Goal: Navigation & Orientation: Find specific page/section

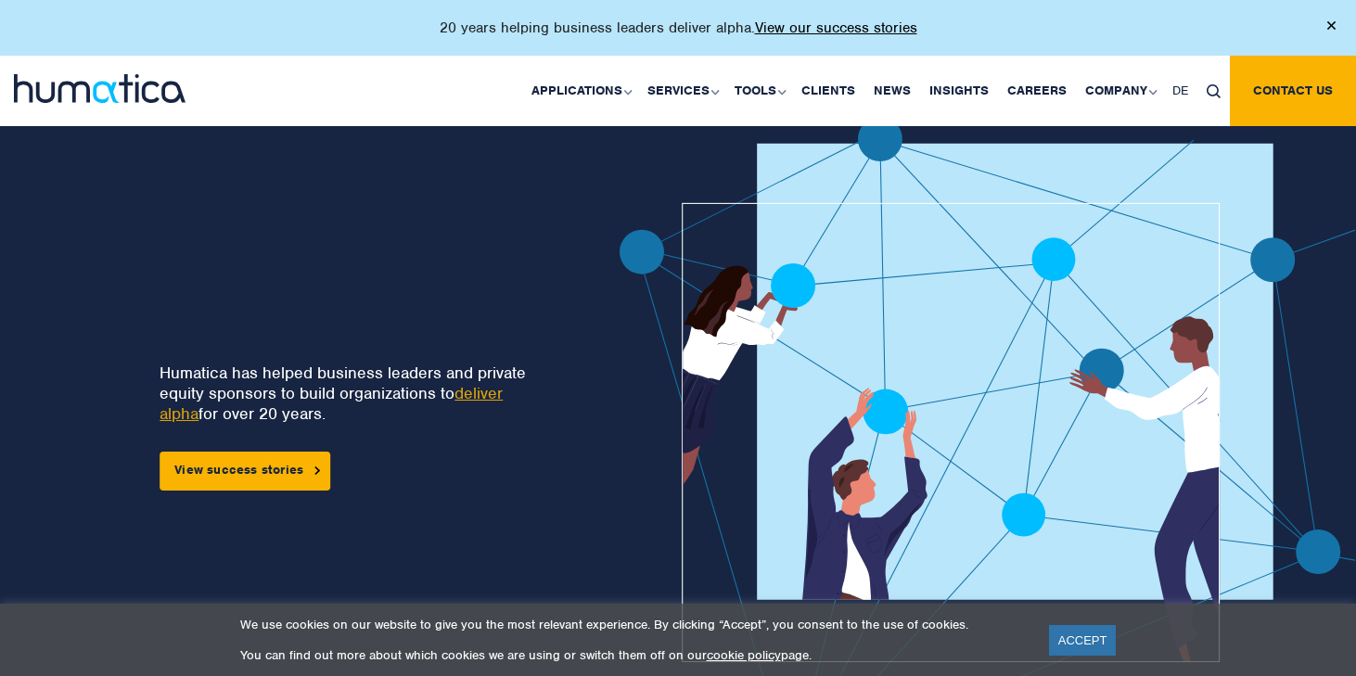
click at [1331, 25] on img at bounding box center [1331, 25] width 8 height 8
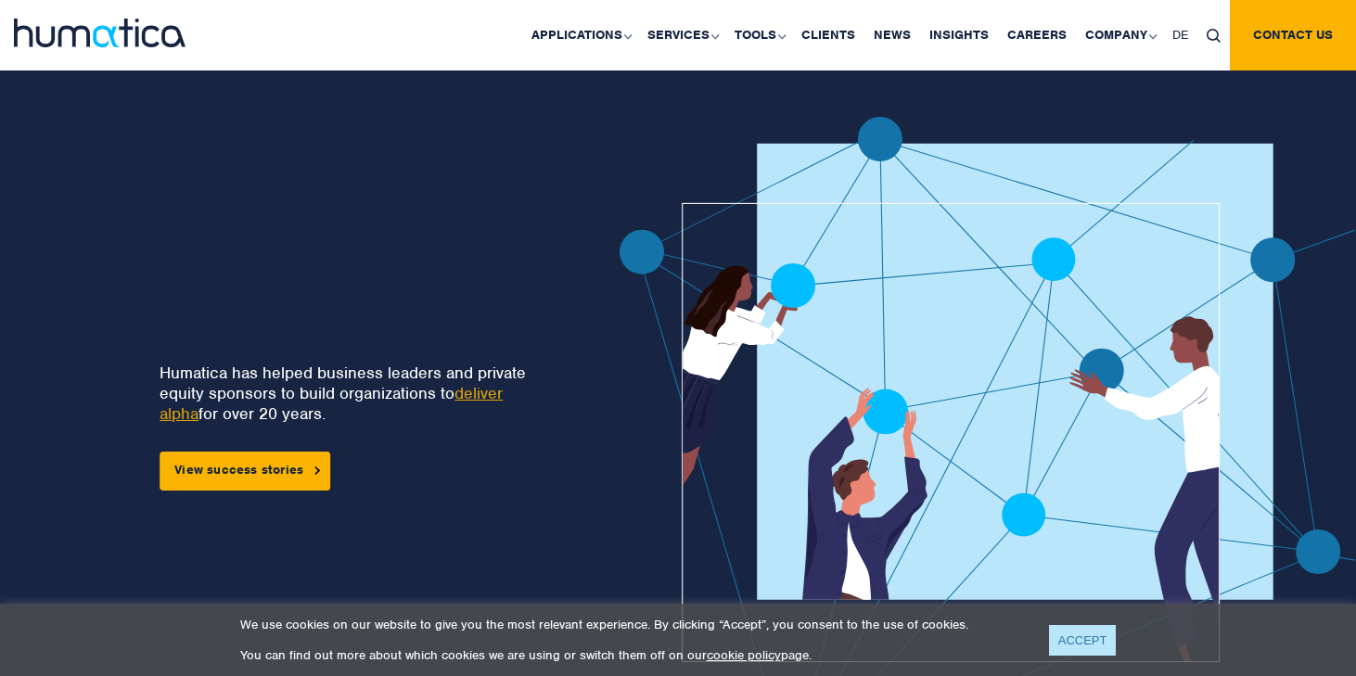
click at [1097, 640] on link "ACCEPT" at bounding box center [1083, 640] width 68 height 31
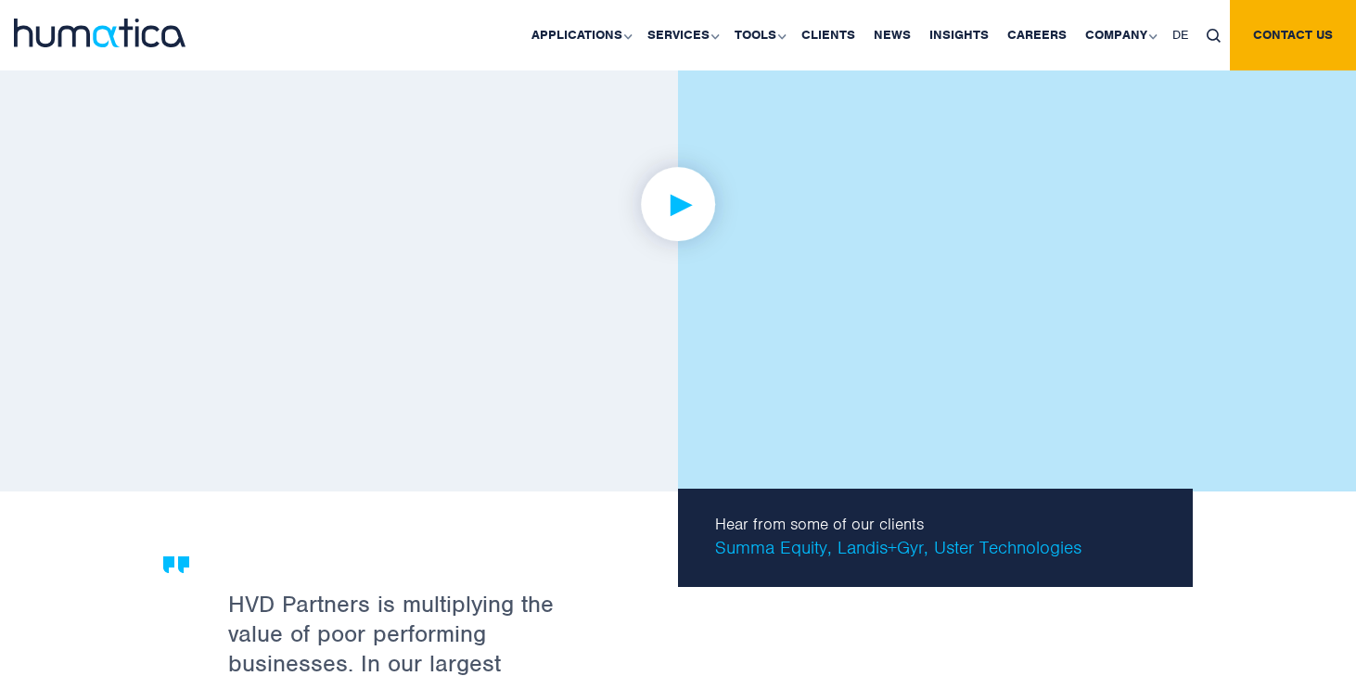
scroll to position [3000, 0]
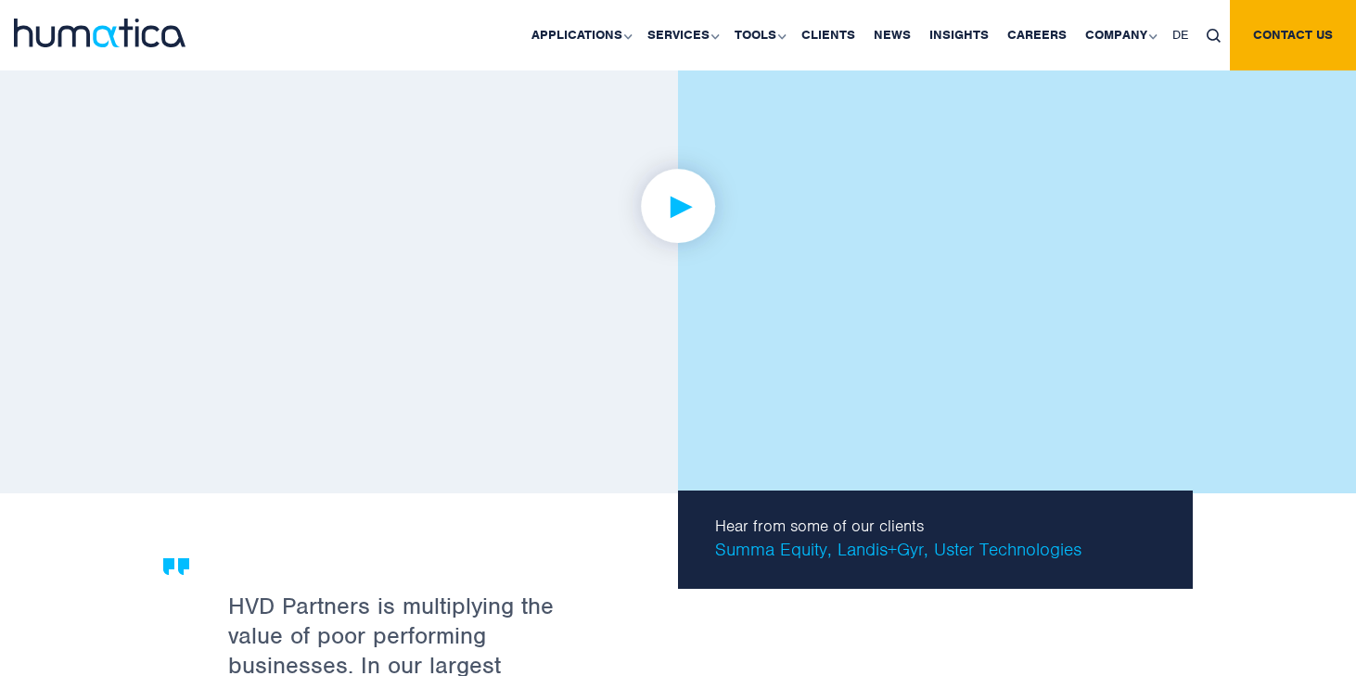
click at [681, 171] on img at bounding box center [678, 206] width 144 height 144
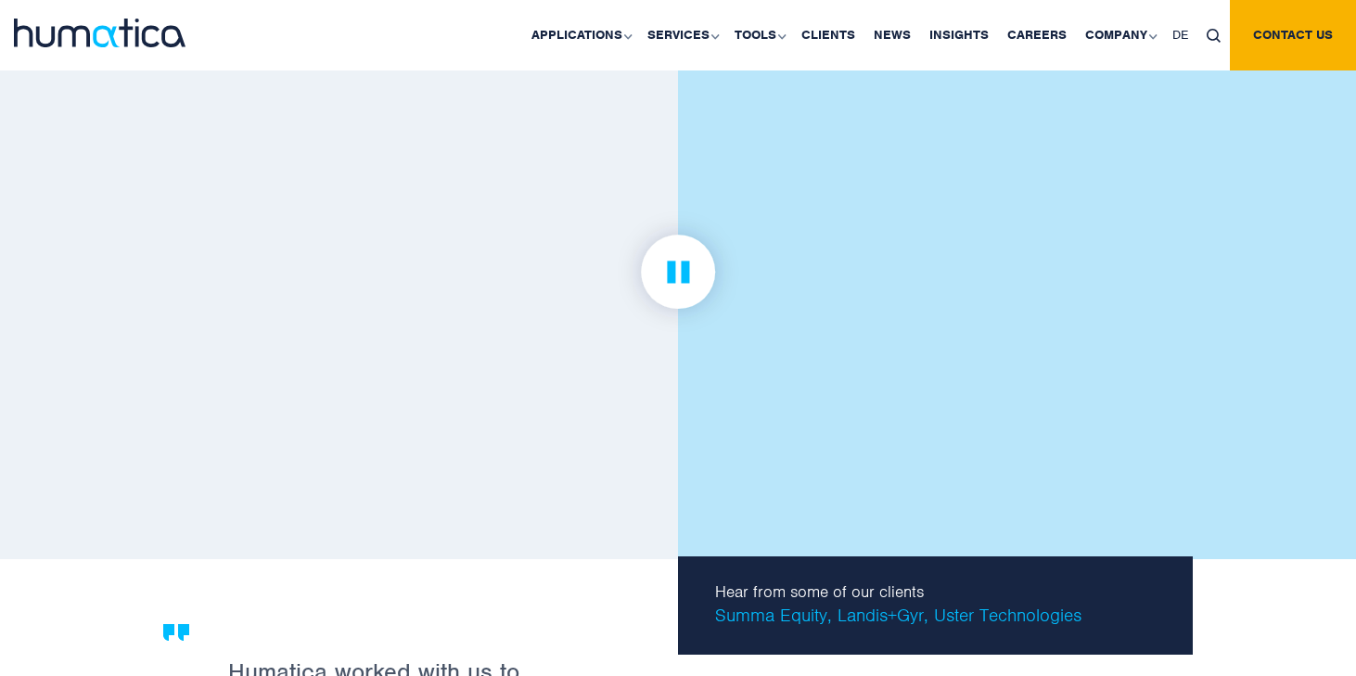
scroll to position [2926, 0]
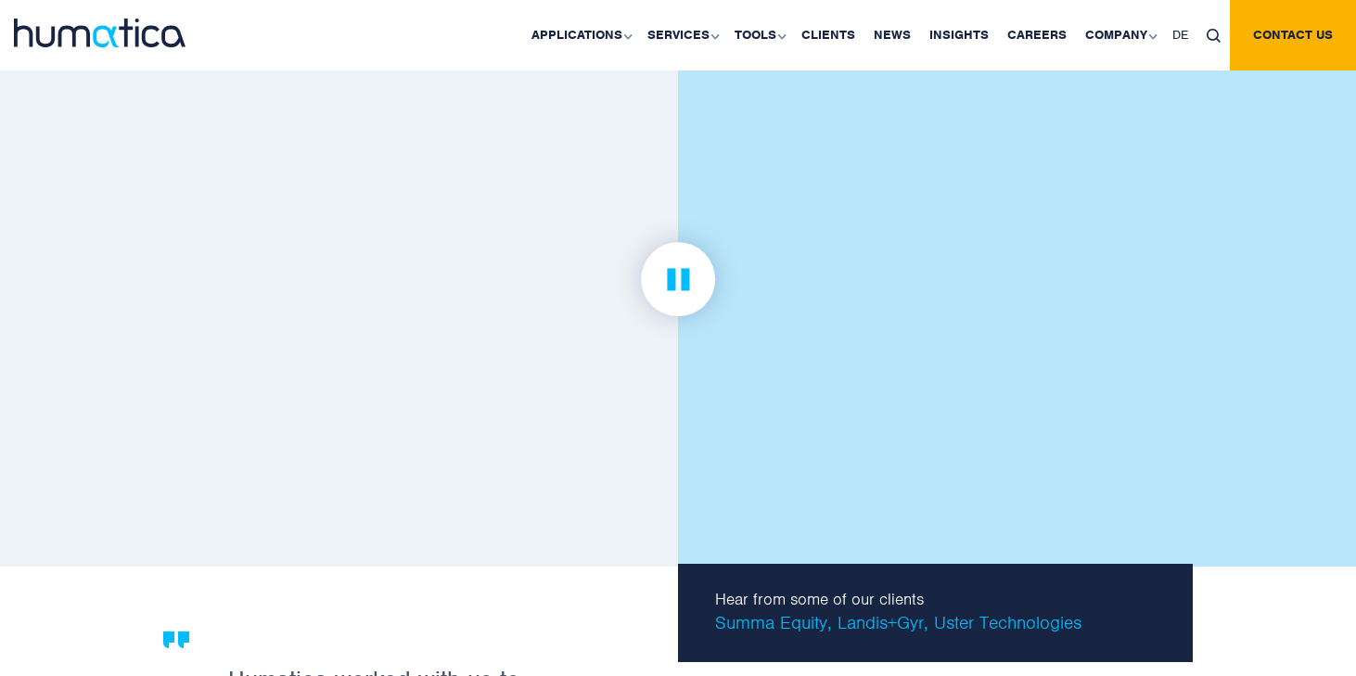
click at [675, 274] on img at bounding box center [678, 280] width 144 height 144
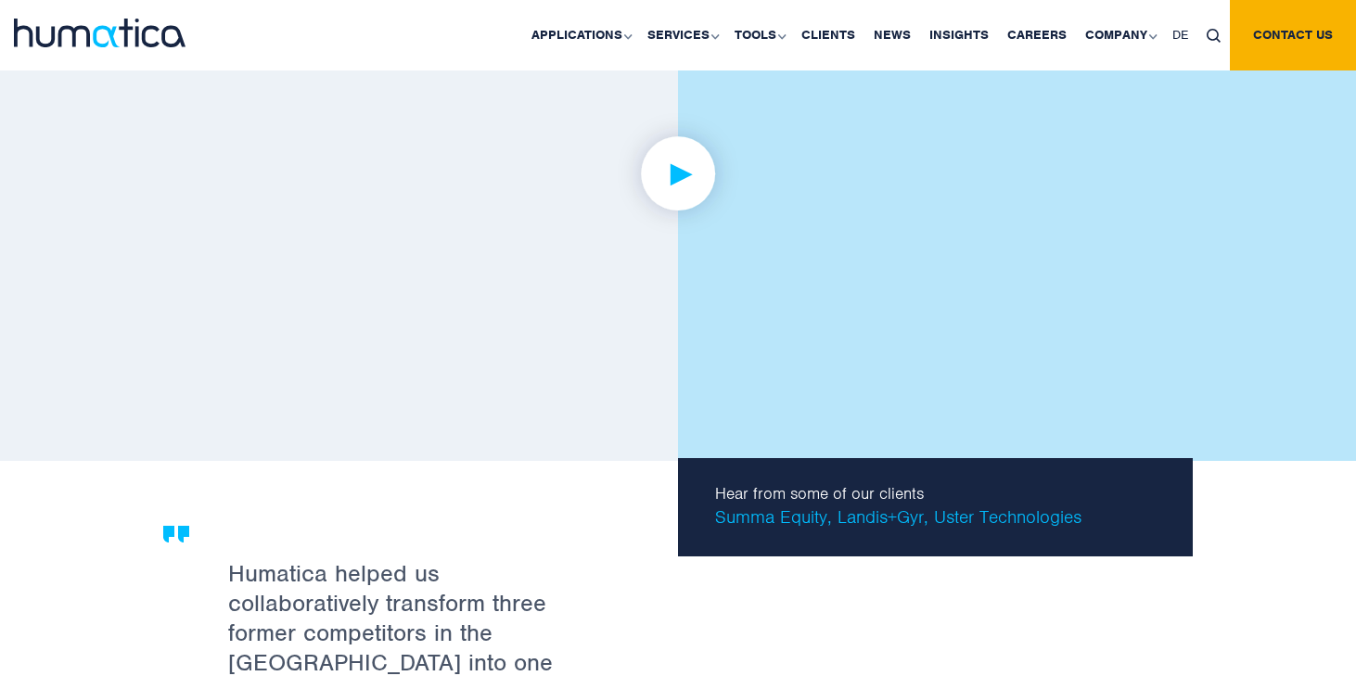
click at [683, 174] on img at bounding box center [678, 174] width 144 height 144
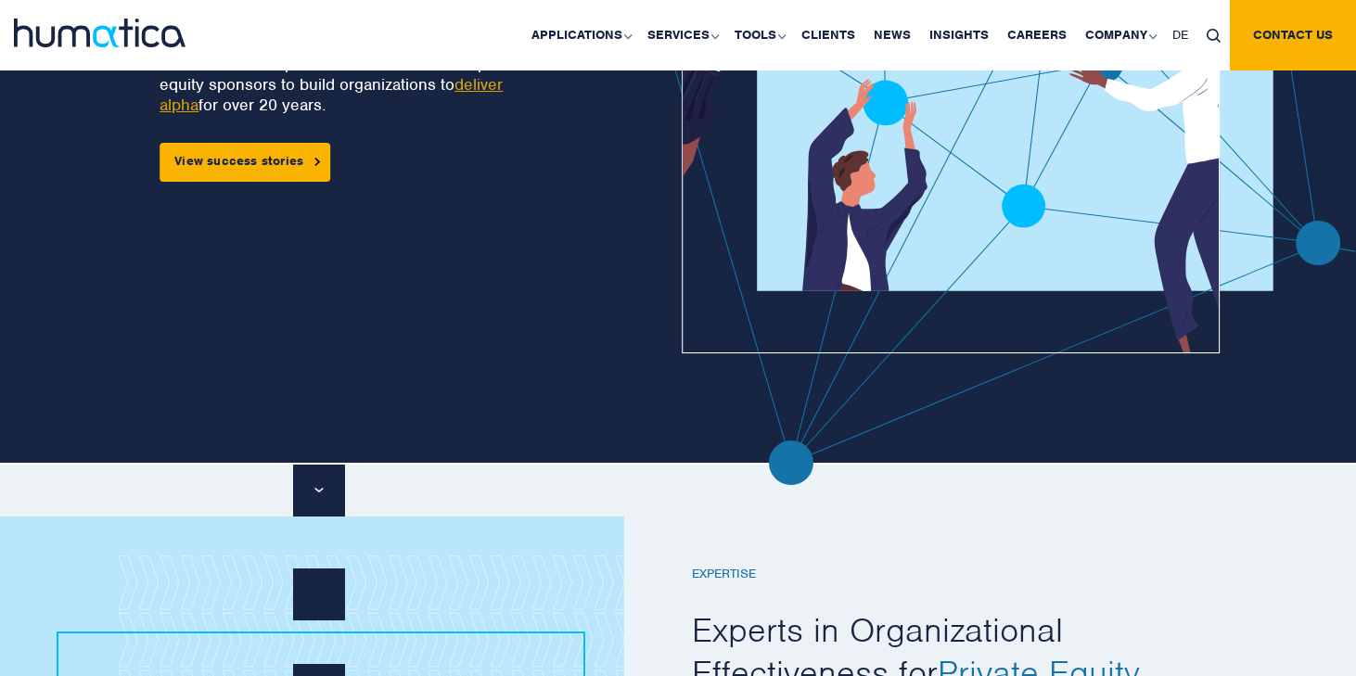
scroll to position [0, 0]
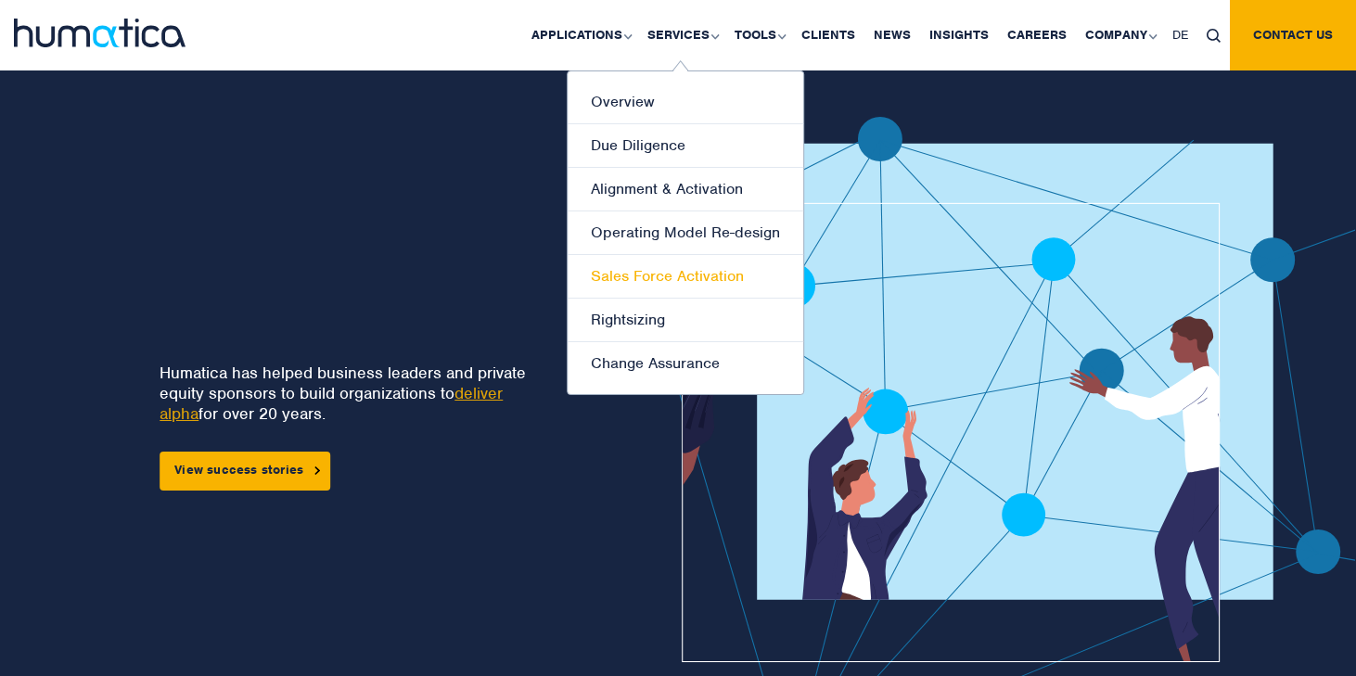
click at [662, 277] on link "Sales Force Activation" at bounding box center [685, 277] width 236 height 44
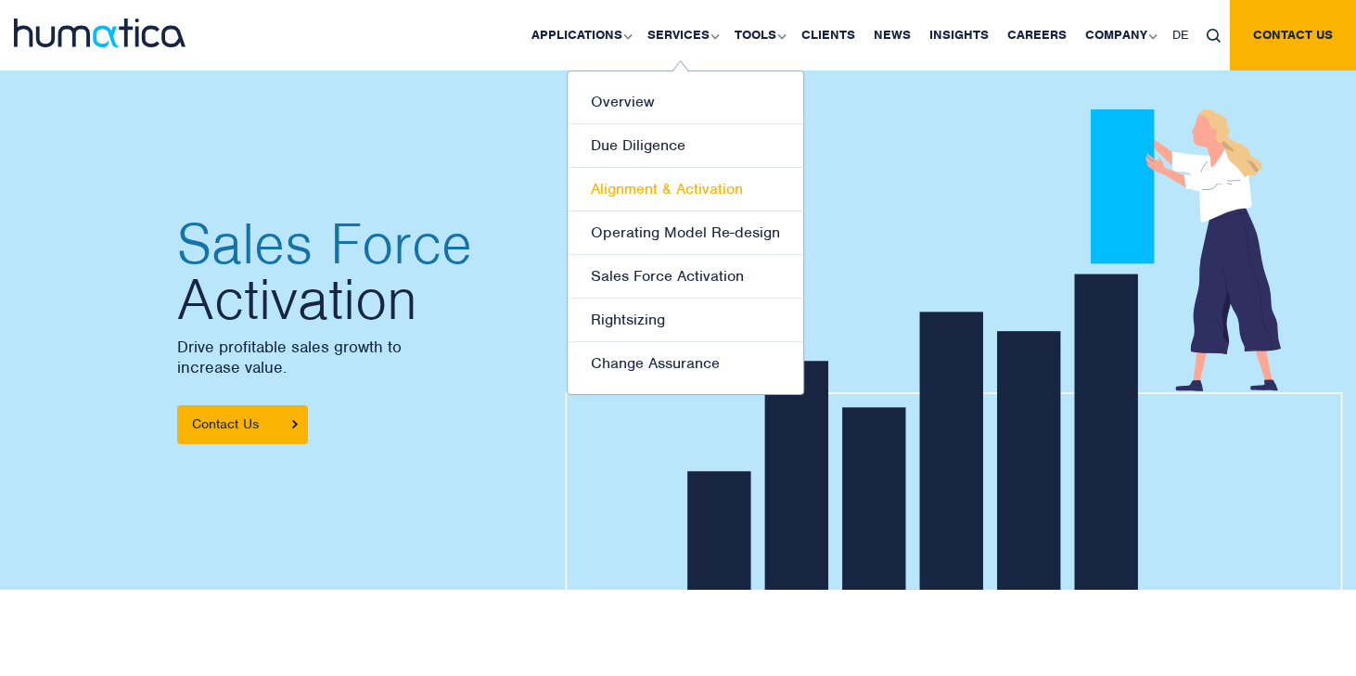
click at [673, 189] on link "Alignment & Activation" at bounding box center [685, 190] width 236 height 44
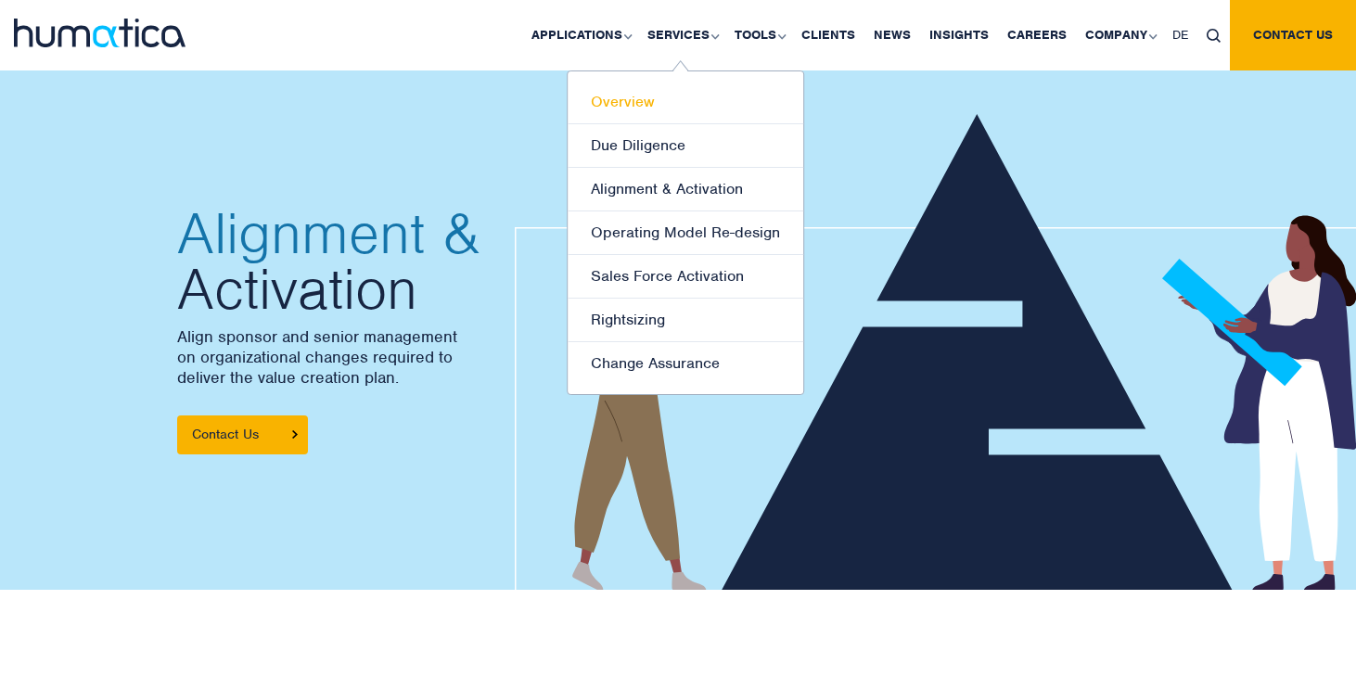
click at [662, 102] on link "Overview" at bounding box center [685, 103] width 236 height 44
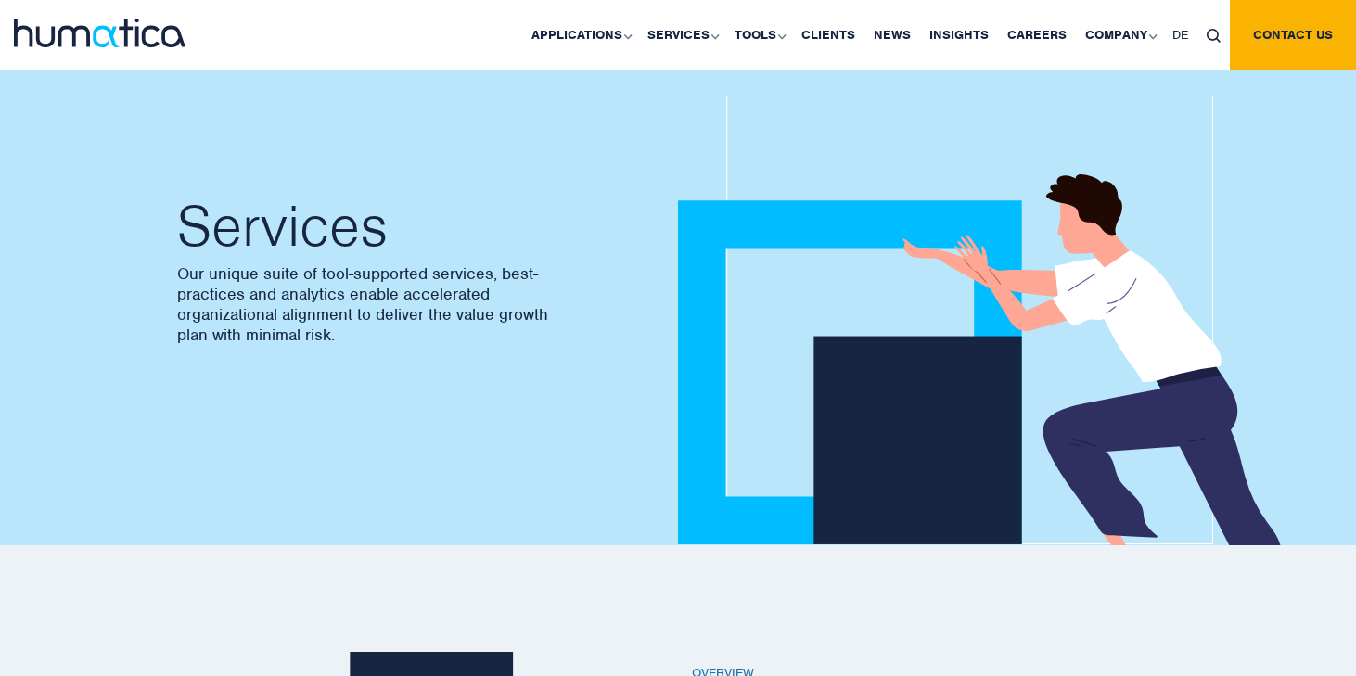
scroll to position [37, 0]
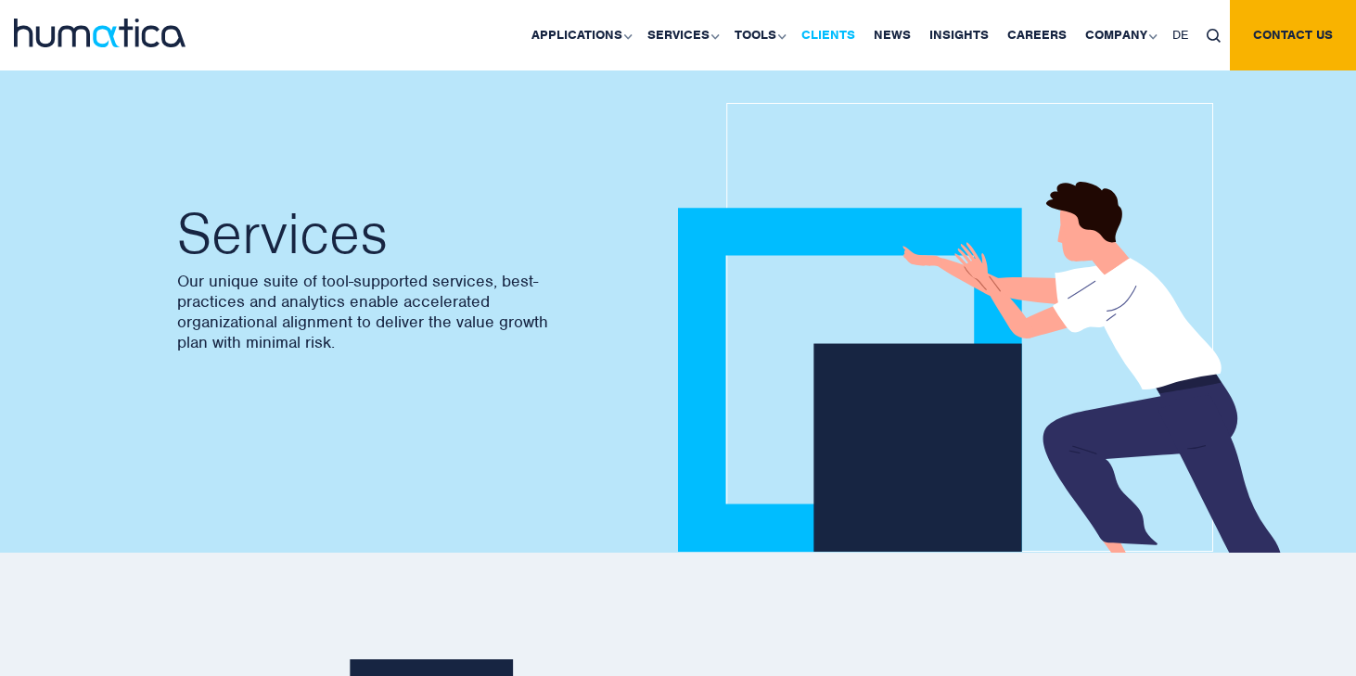
click at [835, 32] on link "Clients" at bounding box center [828, 35] width 72 height 70
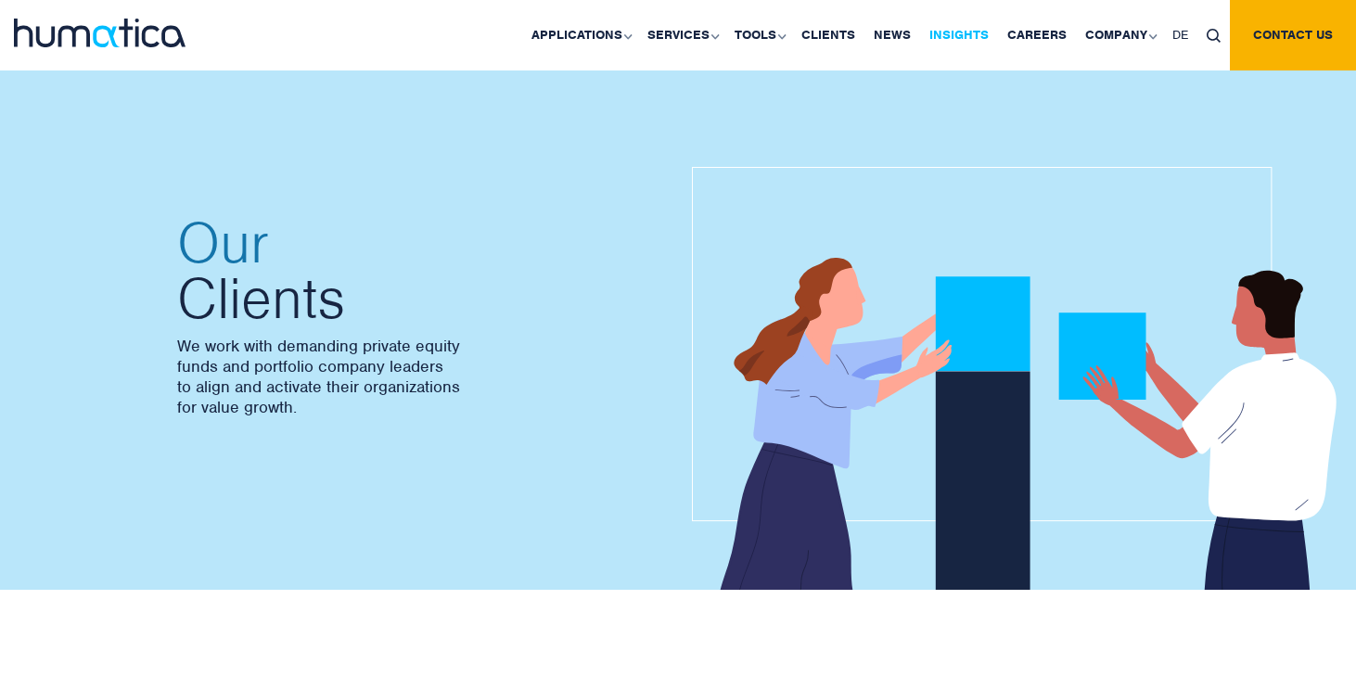
click at [971, 31] on link "Insights" at bounding box center [959, 35] width 78 height 70
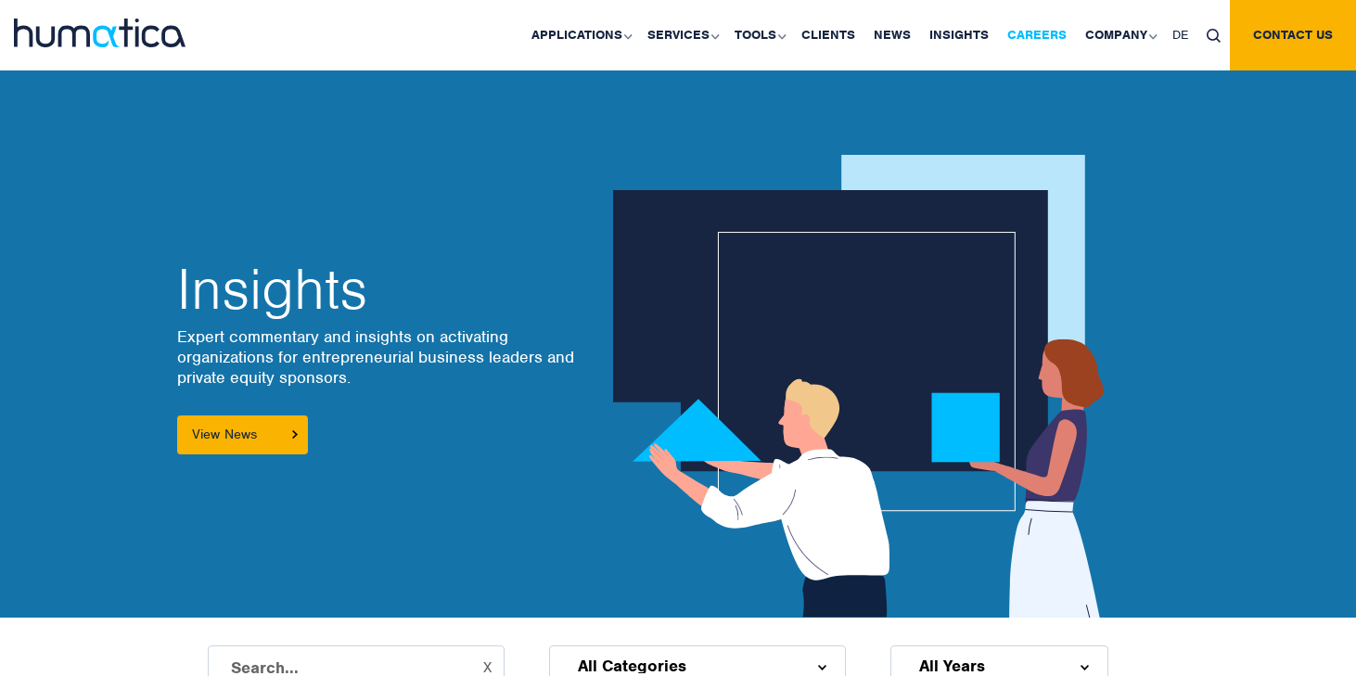
click at [1032, 34] on link "Careers" at bounding box center [1037, 35] width 78 height 70
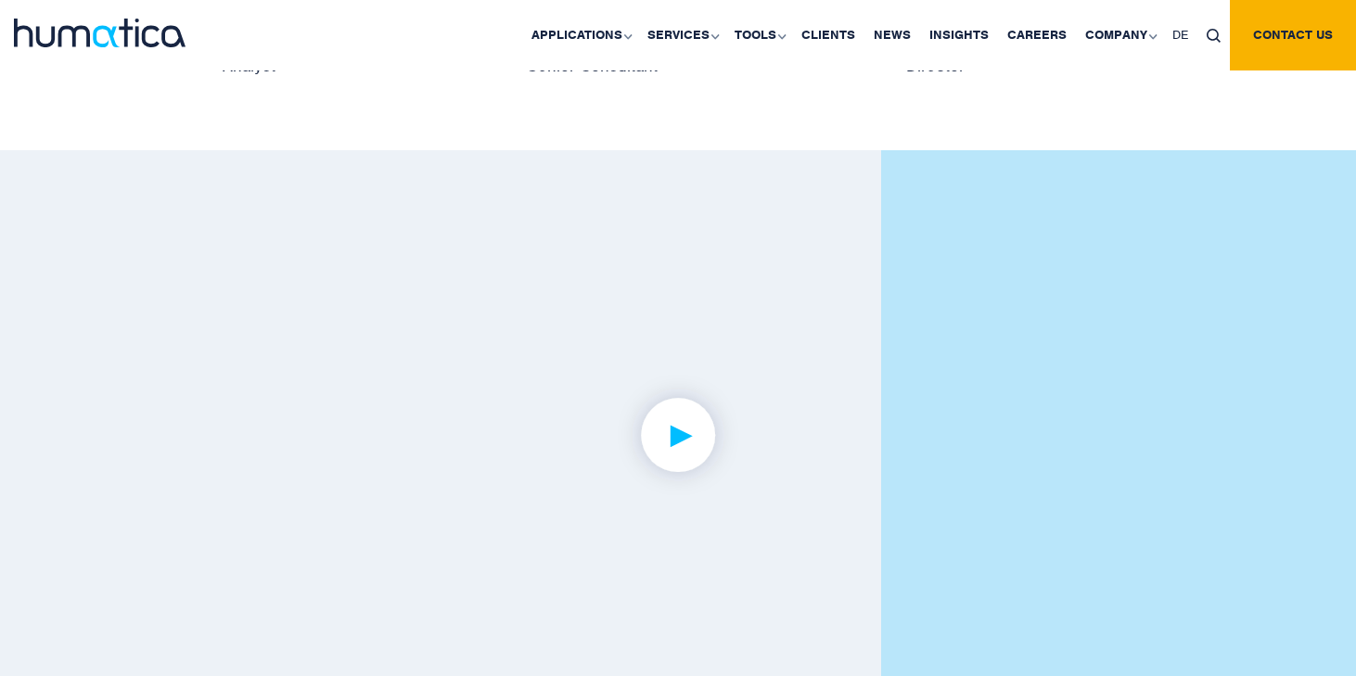
scroll to position [4266, 0]
click at [681, 434] on img at bounding box center [678, 435] width 144 height 144
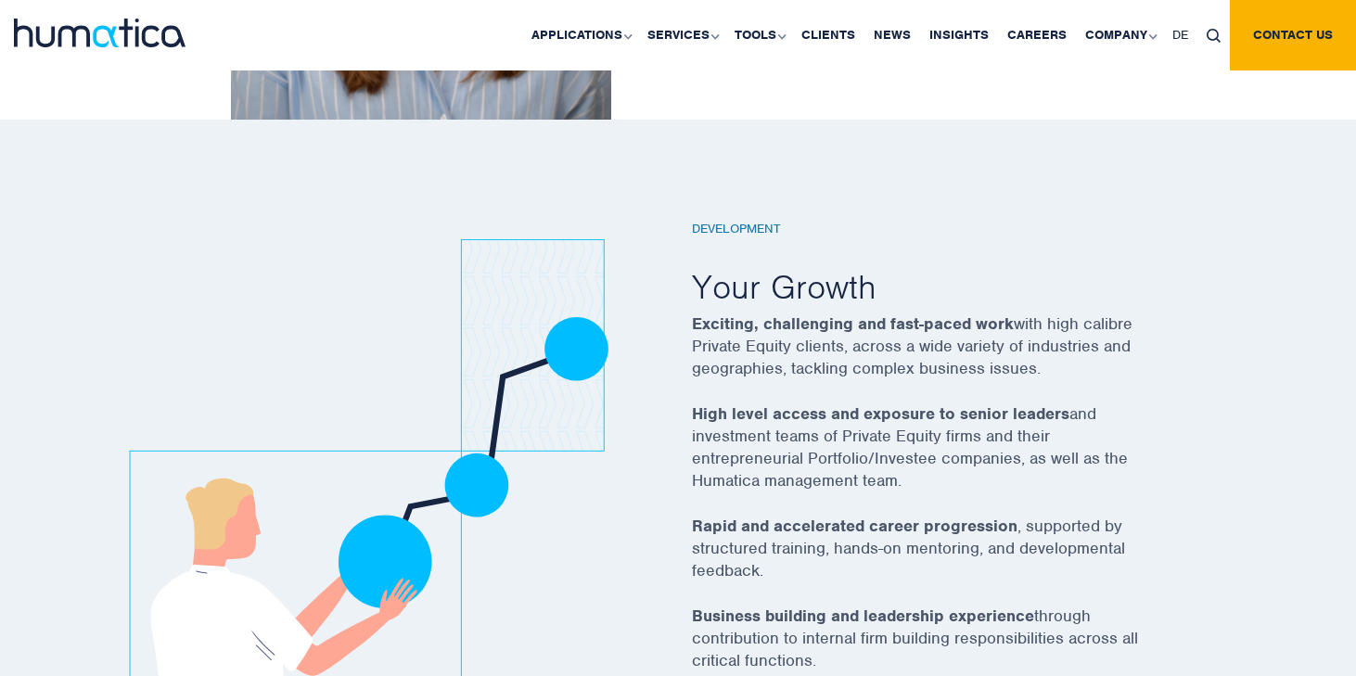
scroll to position [3072, 0]
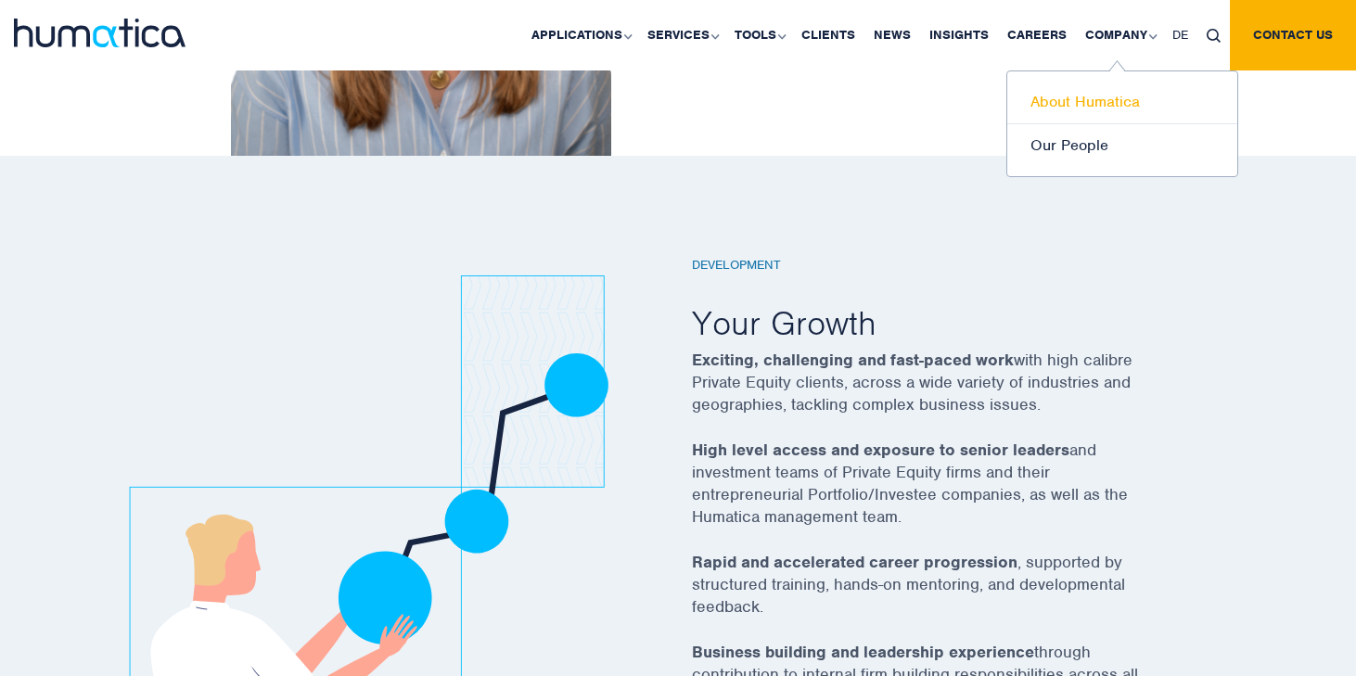
click at [1094, 99] on link "About Humatica" at bounding box center [1122, 103] width 230 height 44
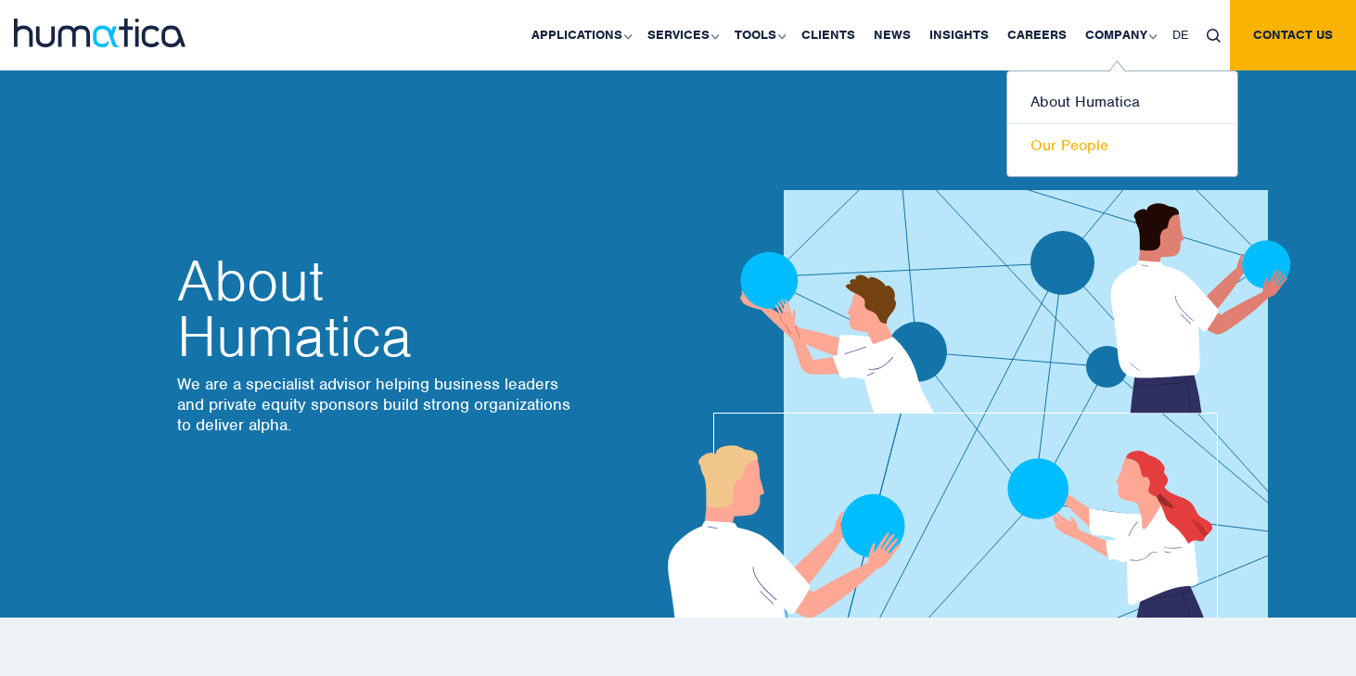
click at [1080, 152] on link "Our People" at bounding box center [1122, 145] width 230 height 43
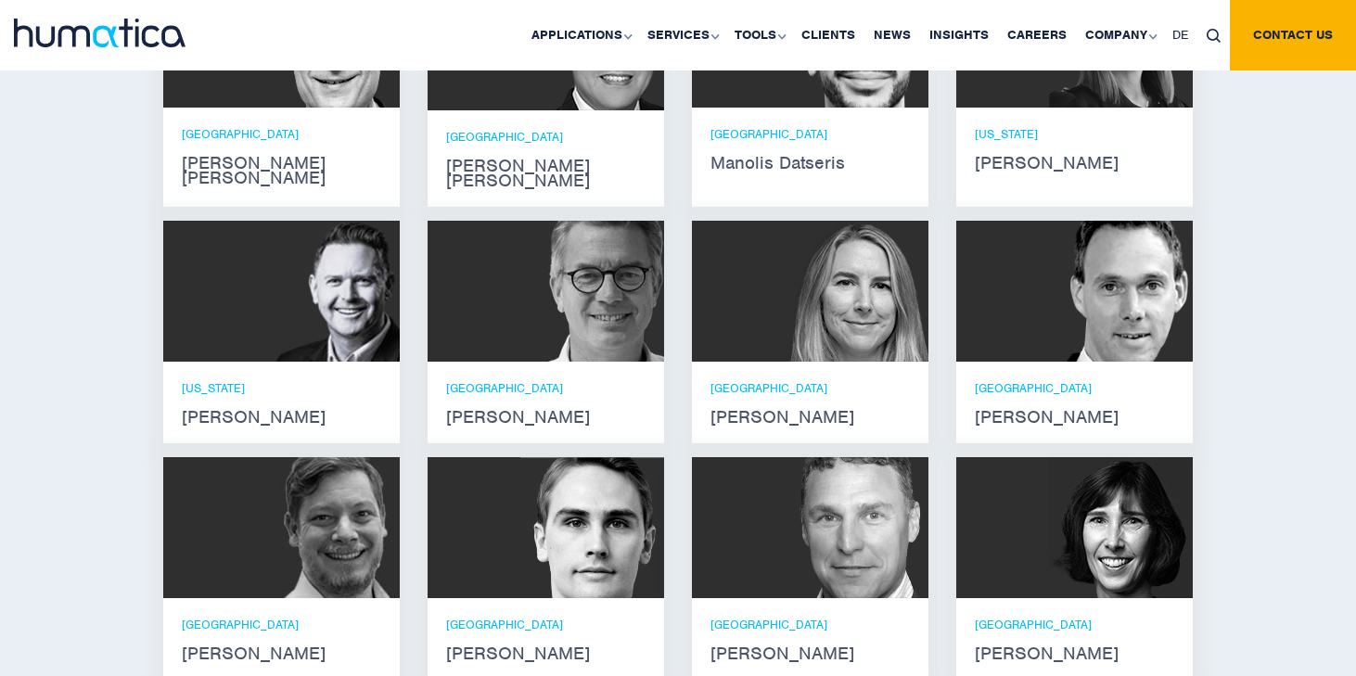
scroll to position [1358, 0]
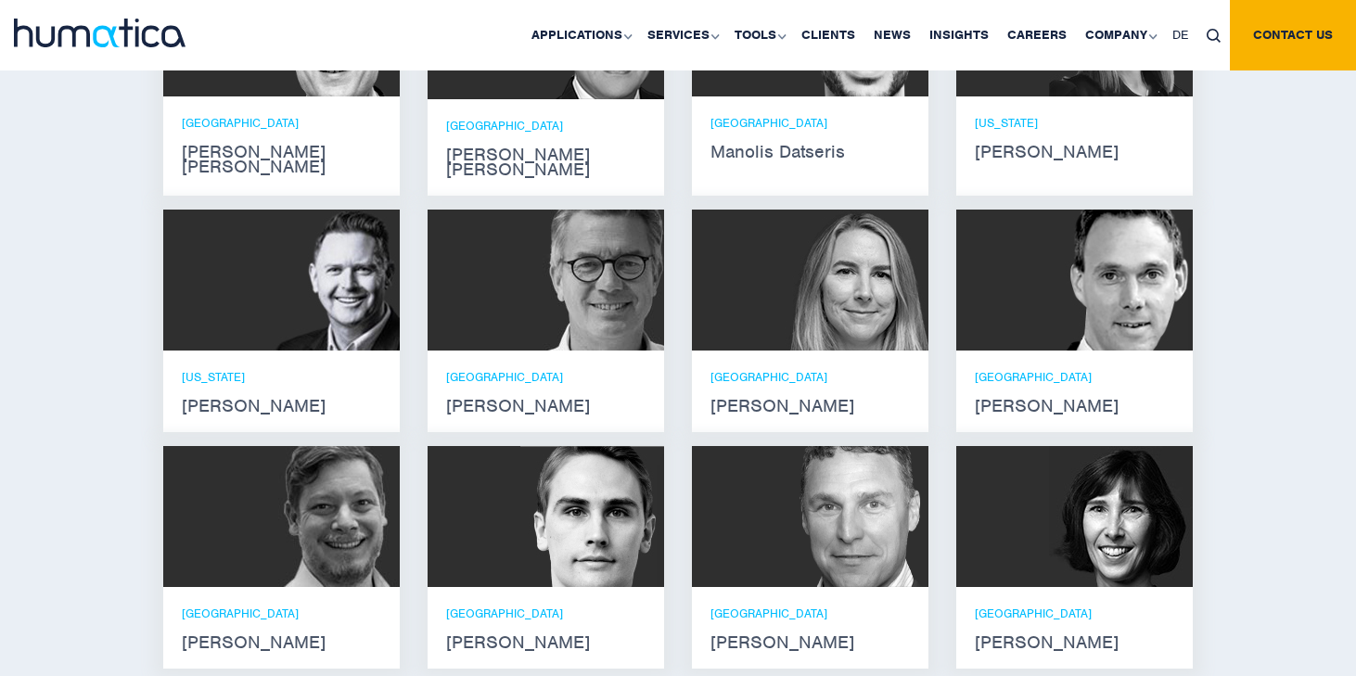
click at [1029, 369] on div "MUNICH [PERSON_NAME]" at bounding box center [1074, 391] width 199 height 45
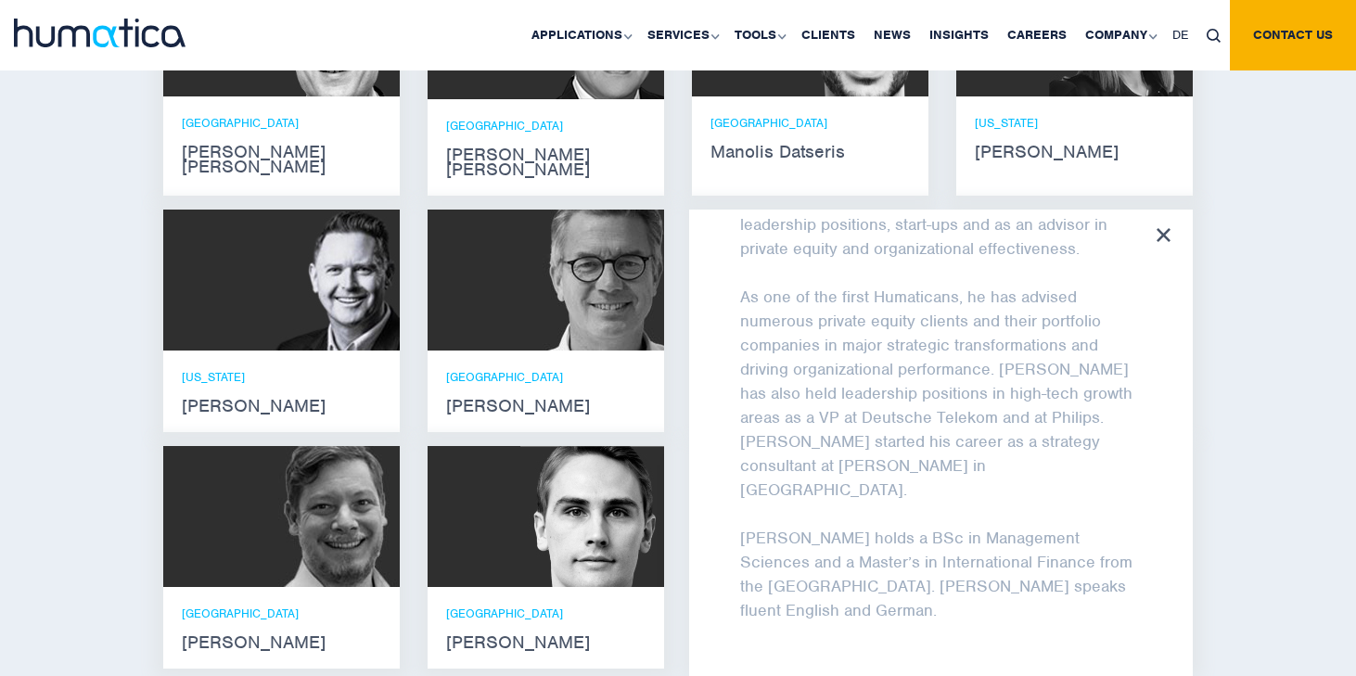
scroll to position [136, 0]
click at [1170, 217] on div "[PERSON_NAME] [PERSON_NAME] is managing director at Humatica GmbH in [GEOGRAPHI…" at bounding box center [941, 455] width 504 height 490
click at [1163, 228] on icon at bounding box center [1163, 235] width 14 height 14
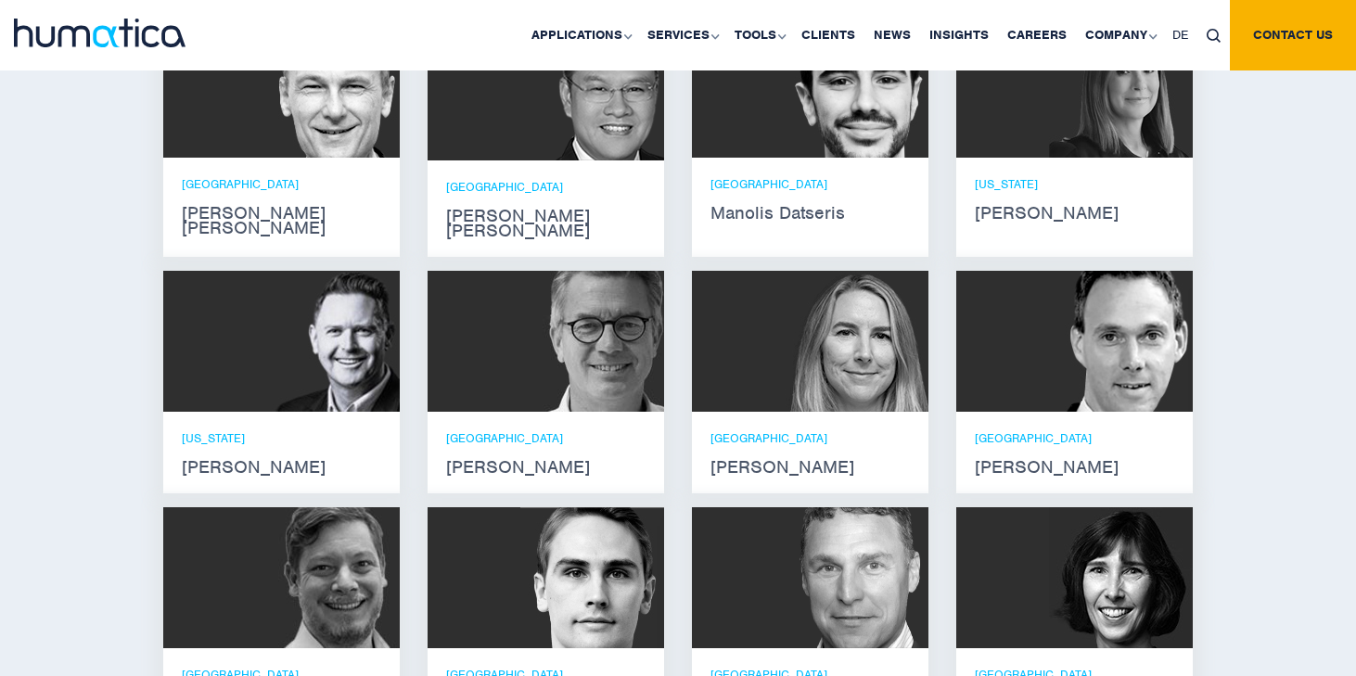
scroll to position [1305, 0]
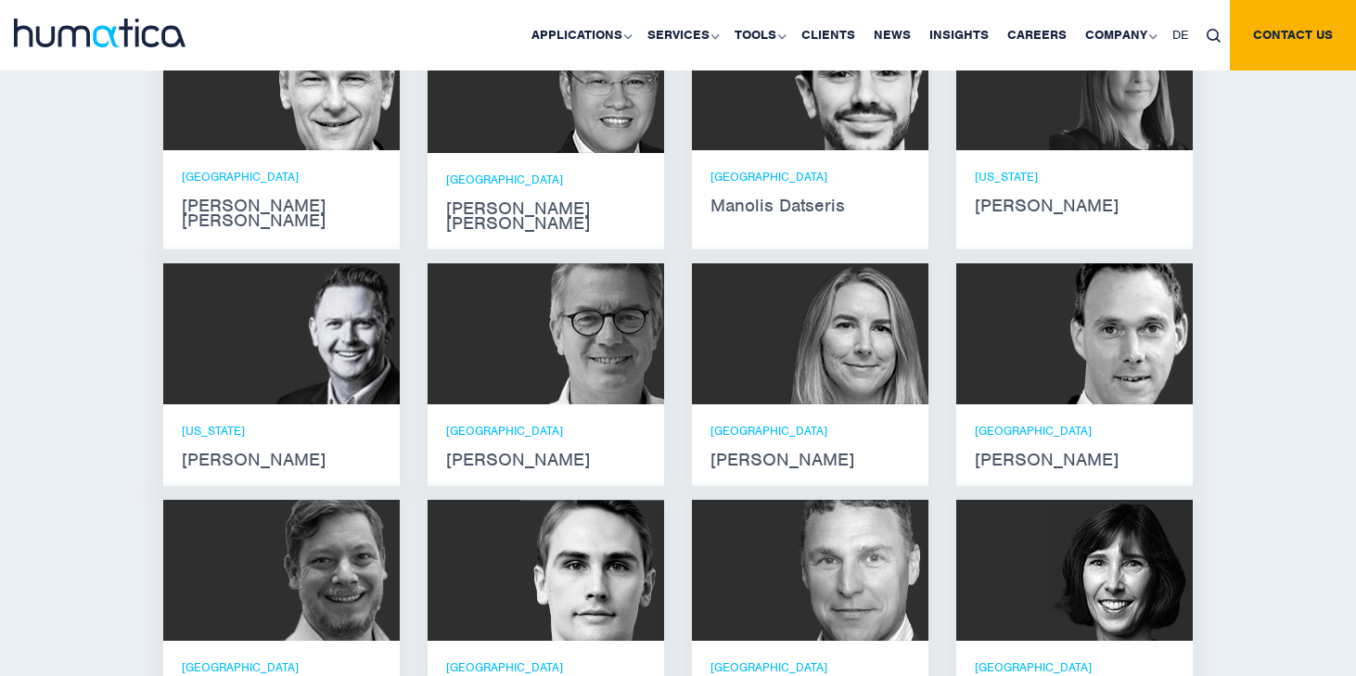
click at [785, 324] on img at bounding box center [856, 333] width 144 height 141
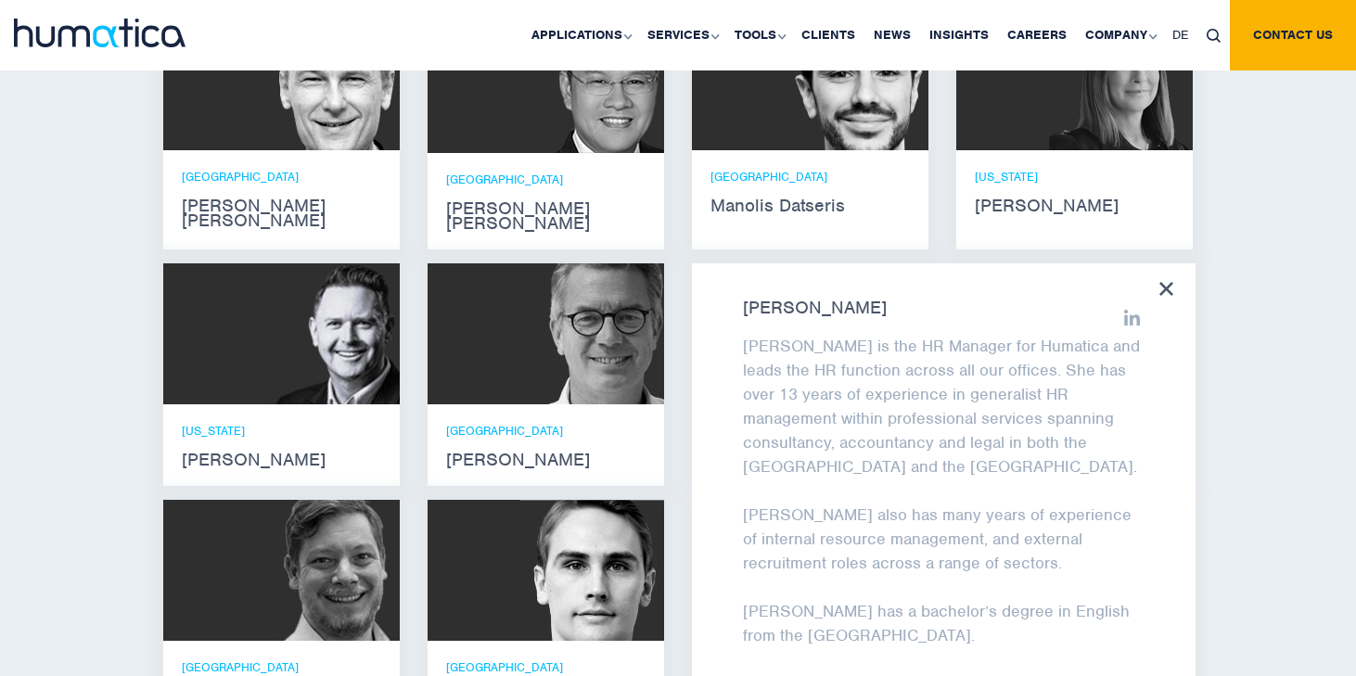
click at [1172, 282] on icon at bounding box center [1166, 289] width 14 height 14
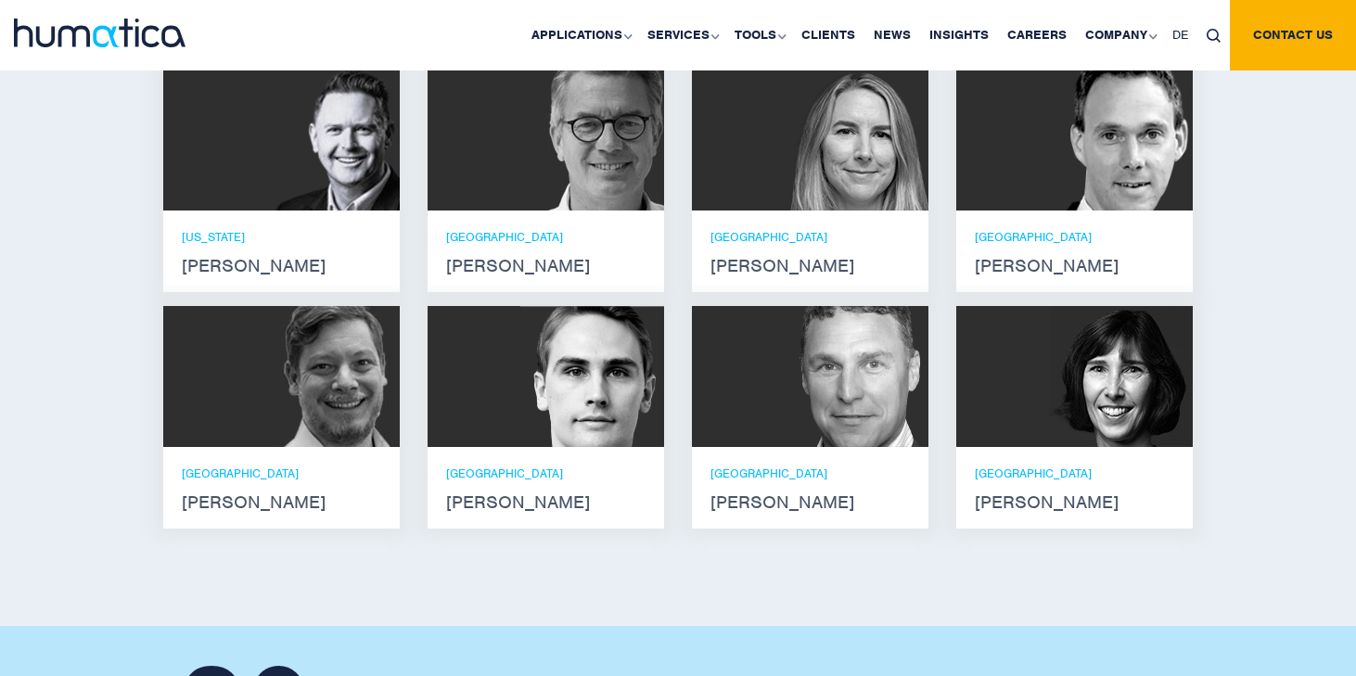
scroll to position [1496, 0]
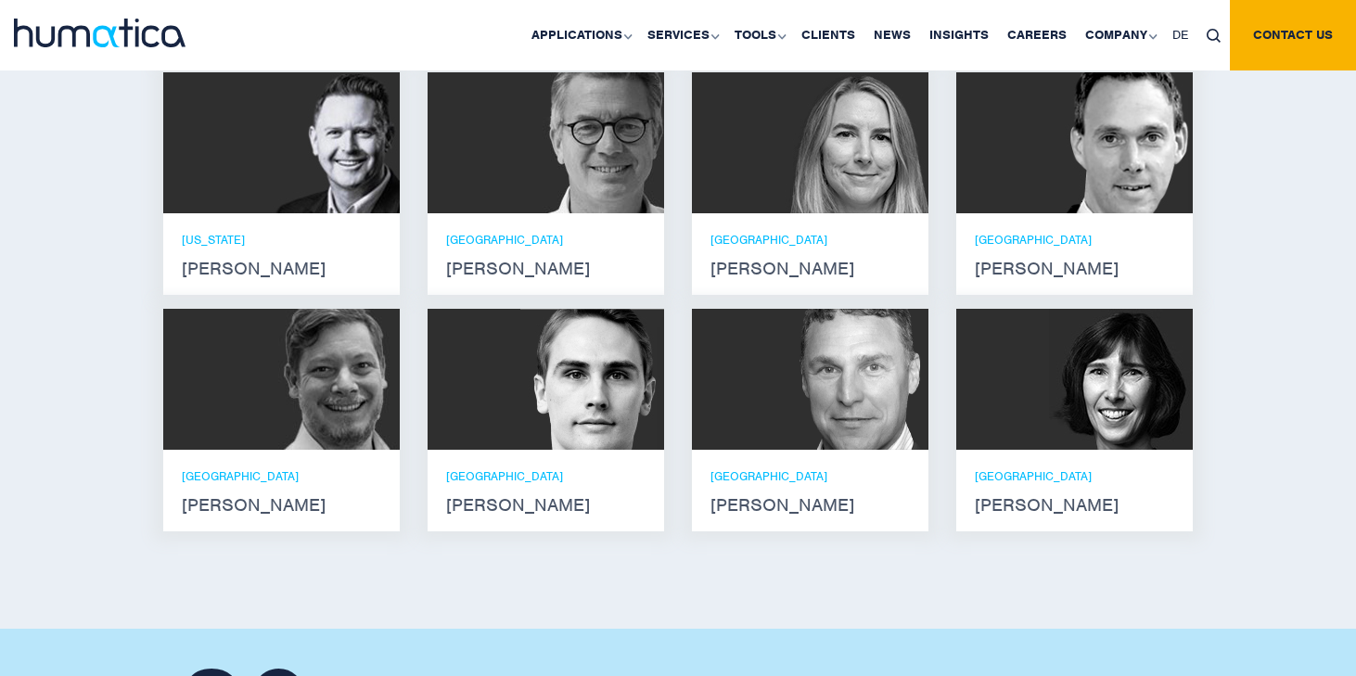
click at [262, 402] on img at bounding box center [328, 379] width 144 height 141
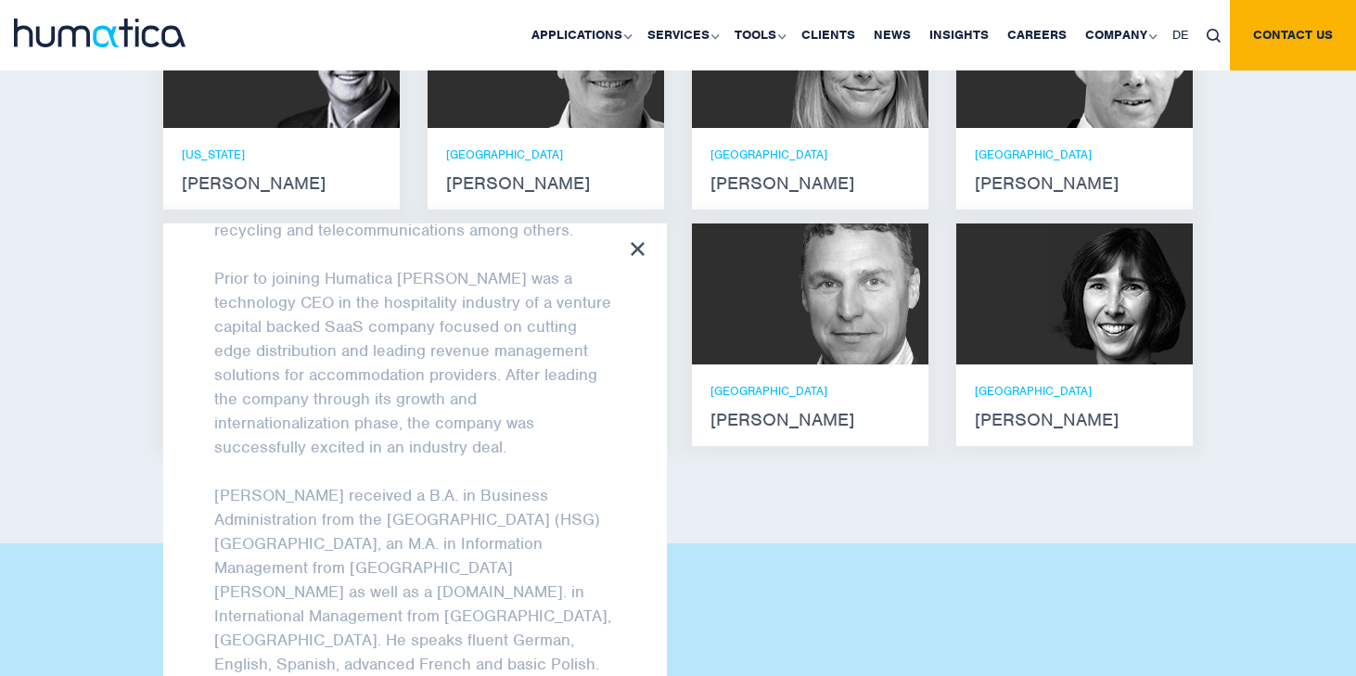
scroll to position [1580, 0]
click at [638, 243] on icon at bounding box center [638, 250] width 14 height 14
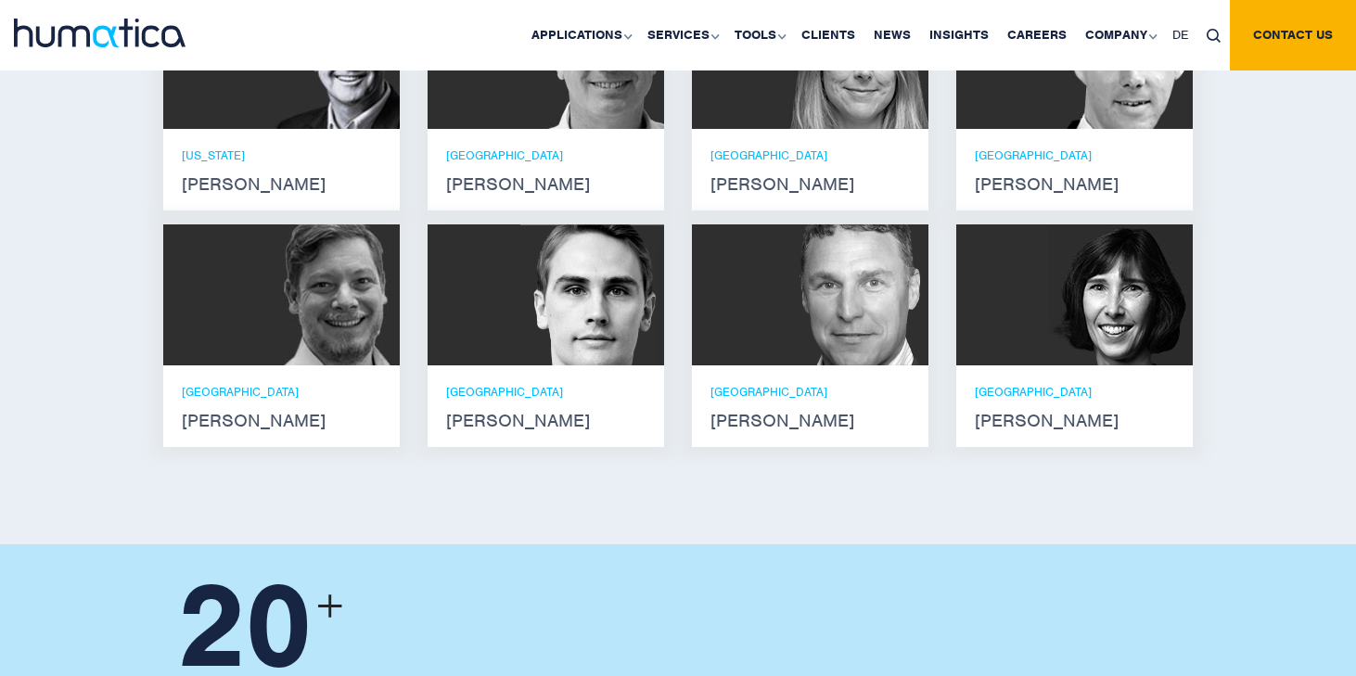
scroll to position [332, 0]
click at [554, 265] on img at bounding box center [592, 294] width 144 height 141
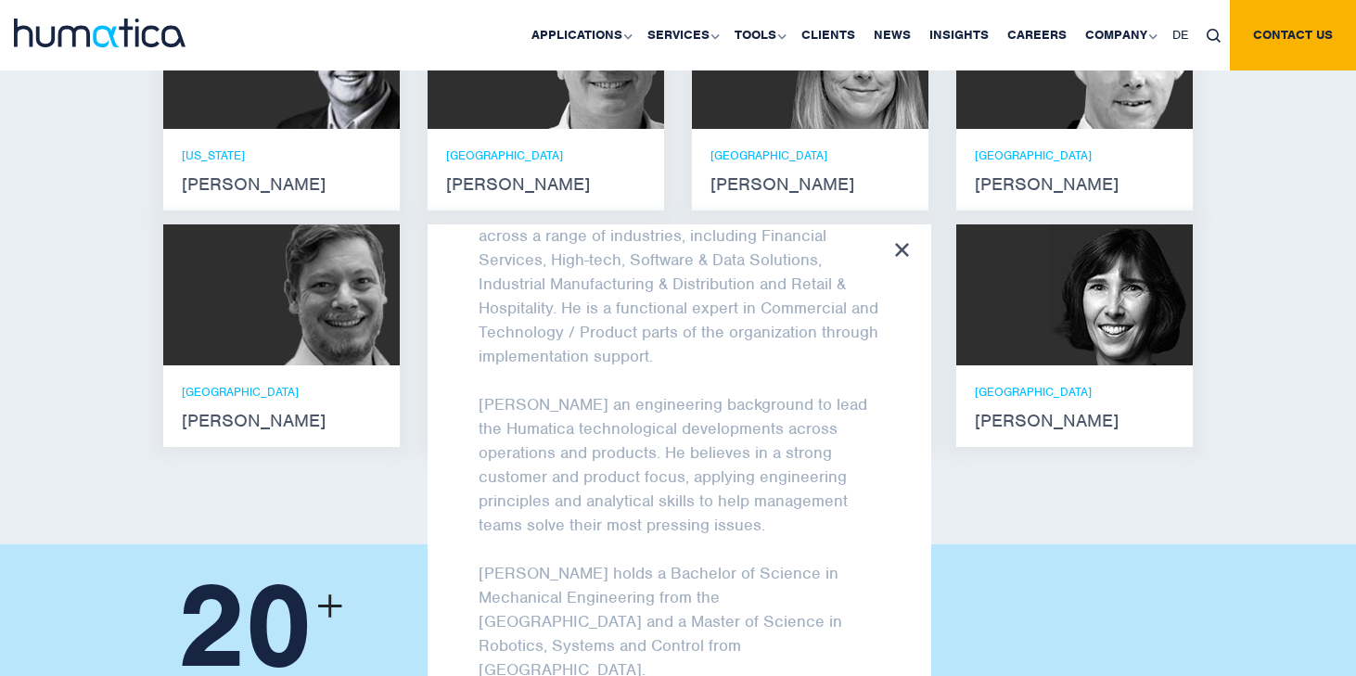
scroll to position [124, 0]
click at [899, 243] on icon at bounding box center [902, 250] width 14 height 14
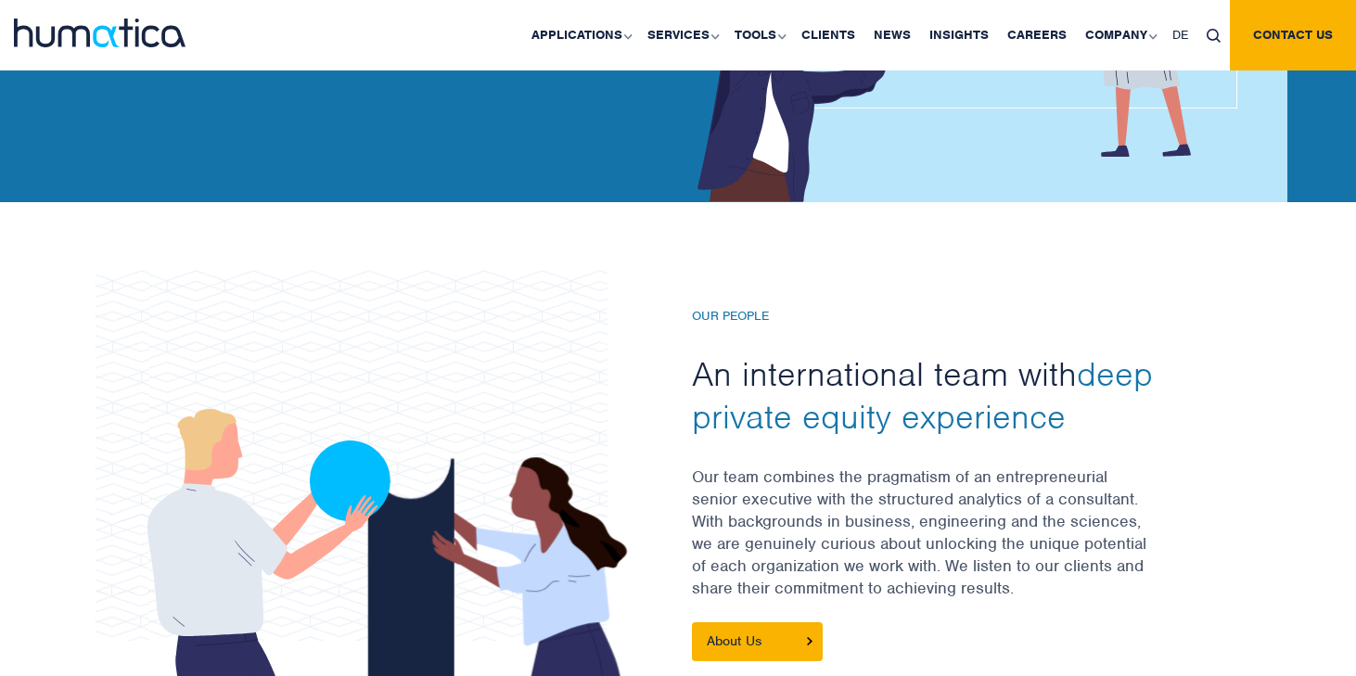
scroll to position [0, 0]
